Goal: Navigation & Orientation: Find specific page/section

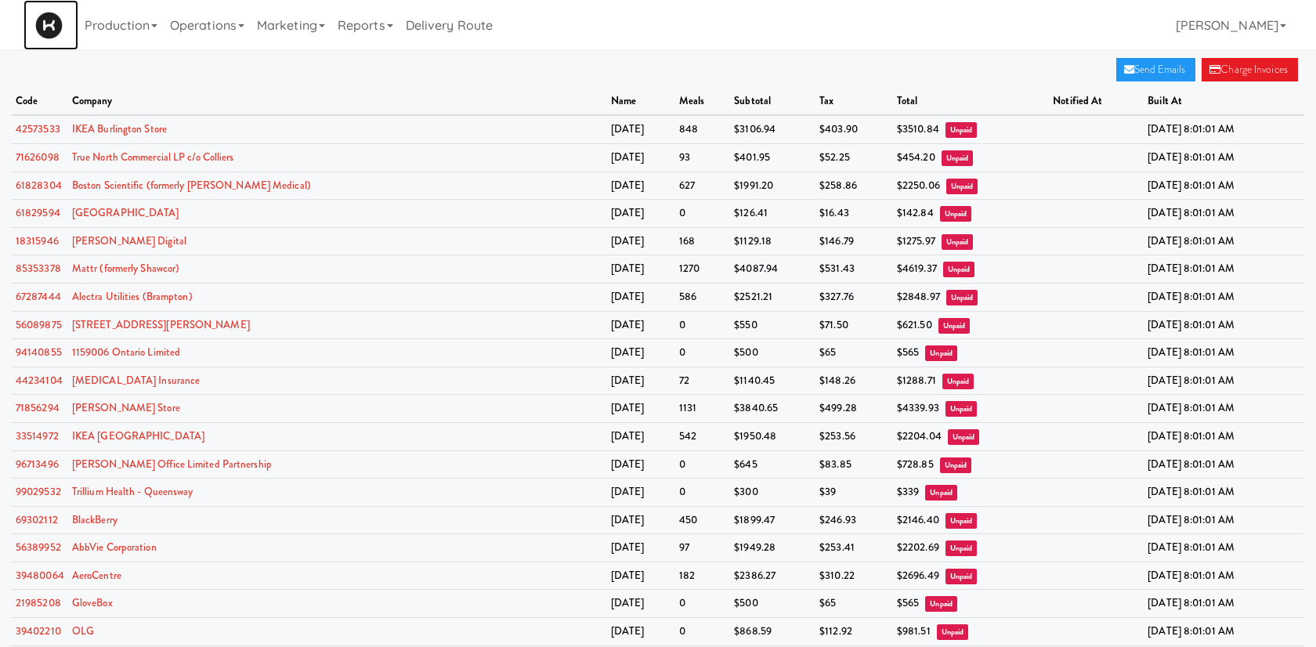
click at [49, 27] on img at bounding box center [48, 25] width 27 height 27
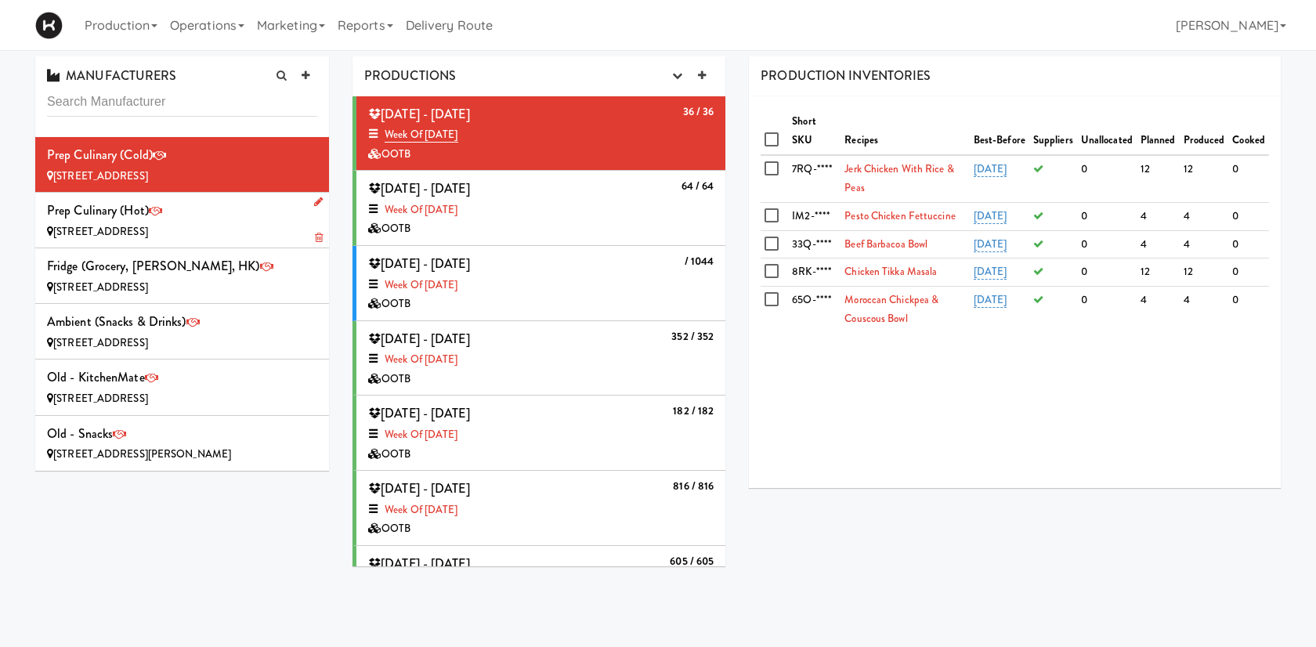
click at [232, 208] on div "Prep Culinary (Hot) [STREET_ADDRESS]" at bounding box center [182, 220] width 270 height 42
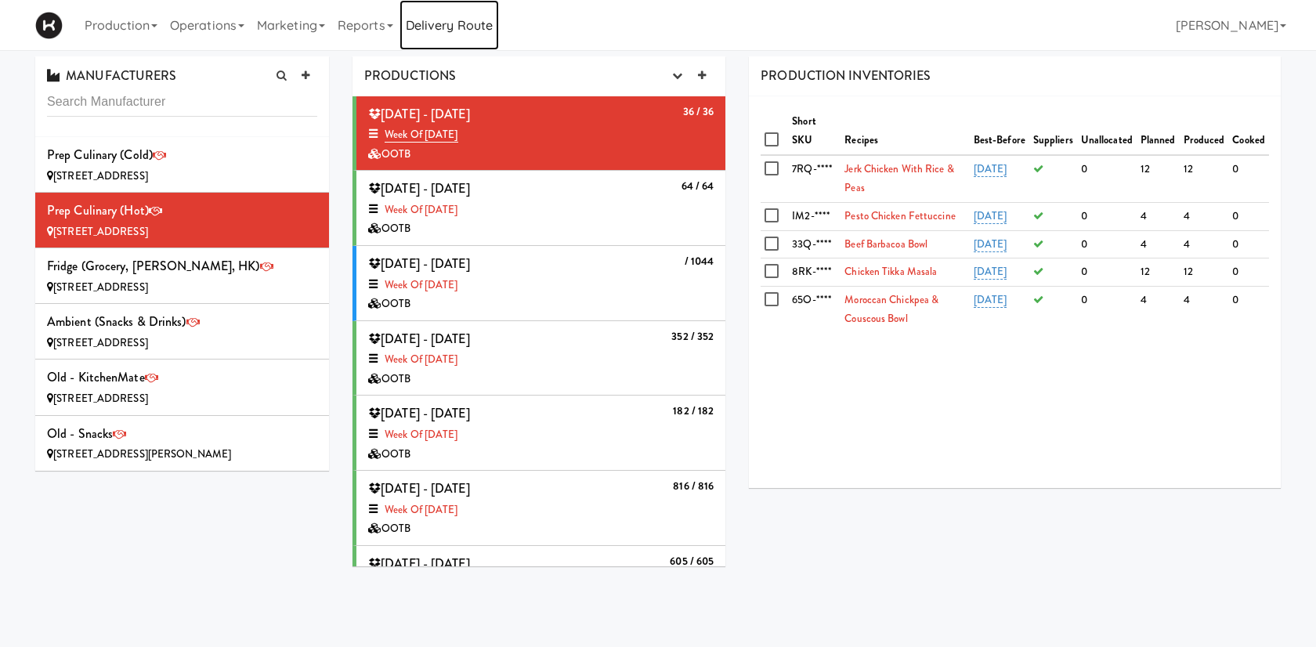
click at [450, 21] on link "Delivery Route" at bounding box center [448, 25] width 99 height 50
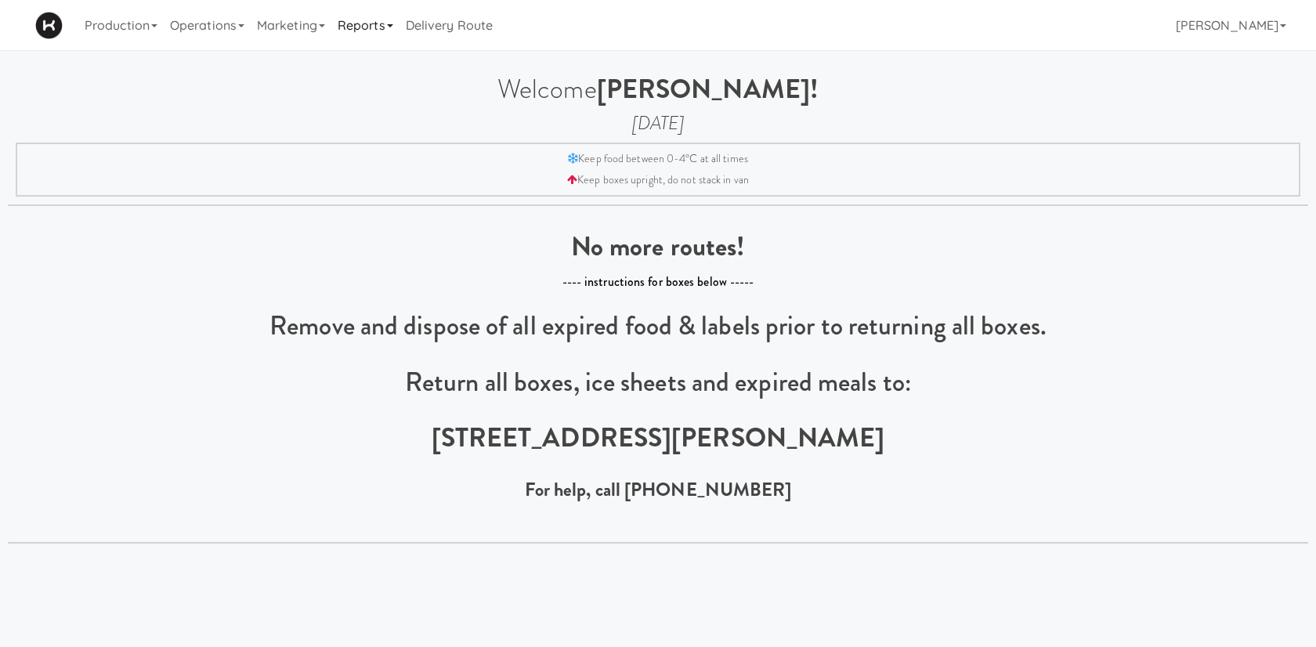
click at [350, 26] on link "Reports" at bounding box center [365, 25] width 68 height 50
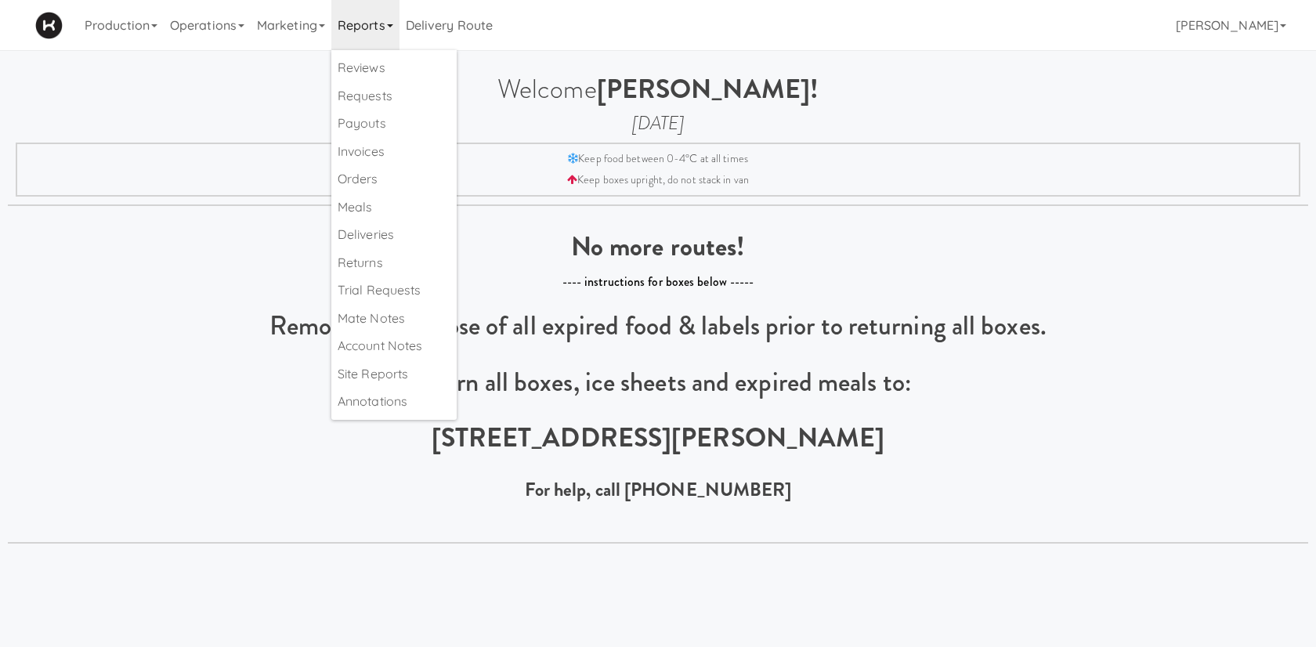
click at [16, 31] on div "Toggle navigation Production Menus Manufacturers Inventory Plans Routing Delive…" at bounding box center [658, 25] width 1316 height 50
